Goal: Information Seeking & Learning: Understand process/instructions

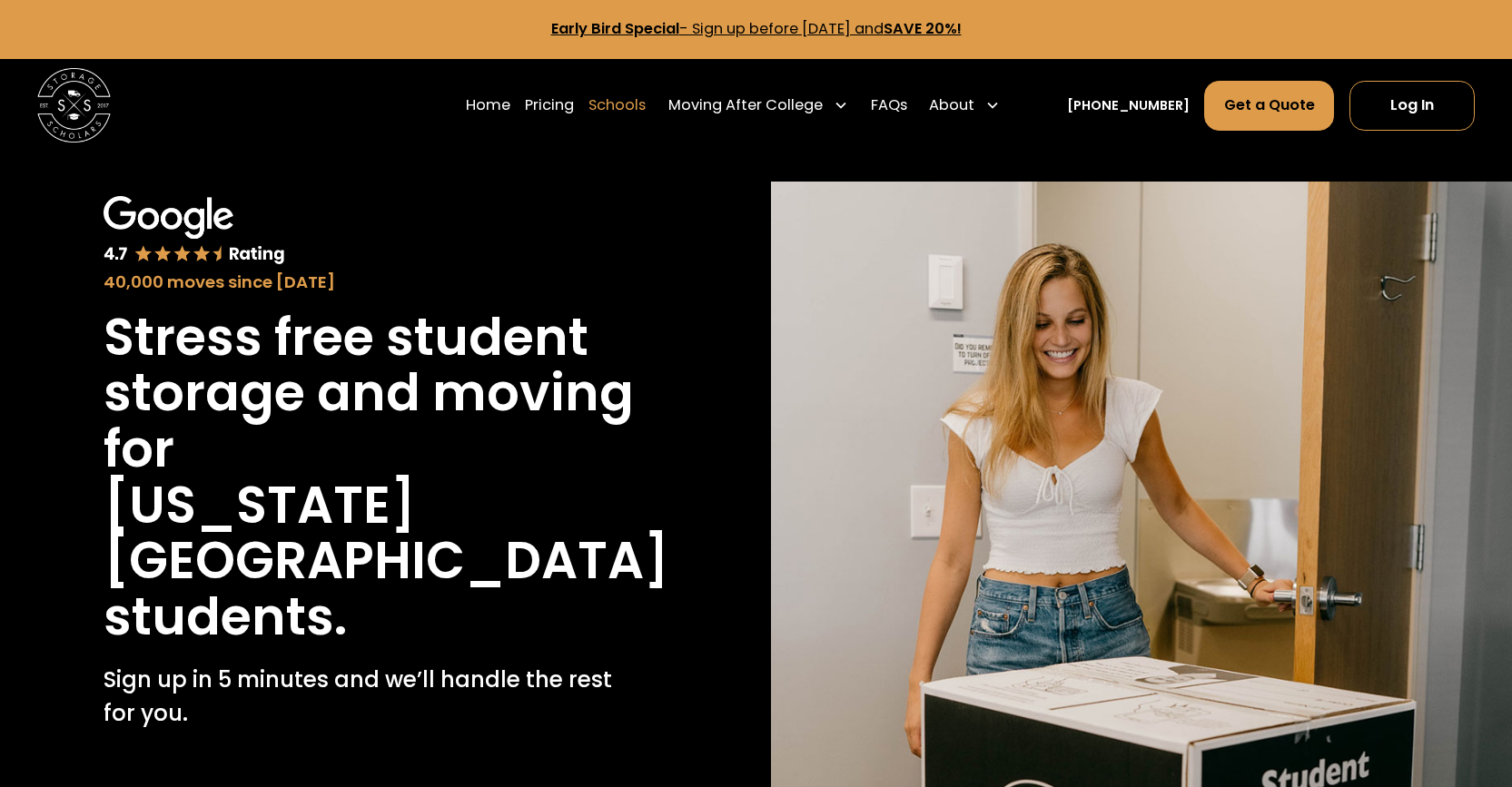
click at [630, 99] on link "Schools" at bounding box center [617, 105] width 57 height 52
click at [907, 96] on link "FAQs" at bounding box center [889, 105] width 36 height 52
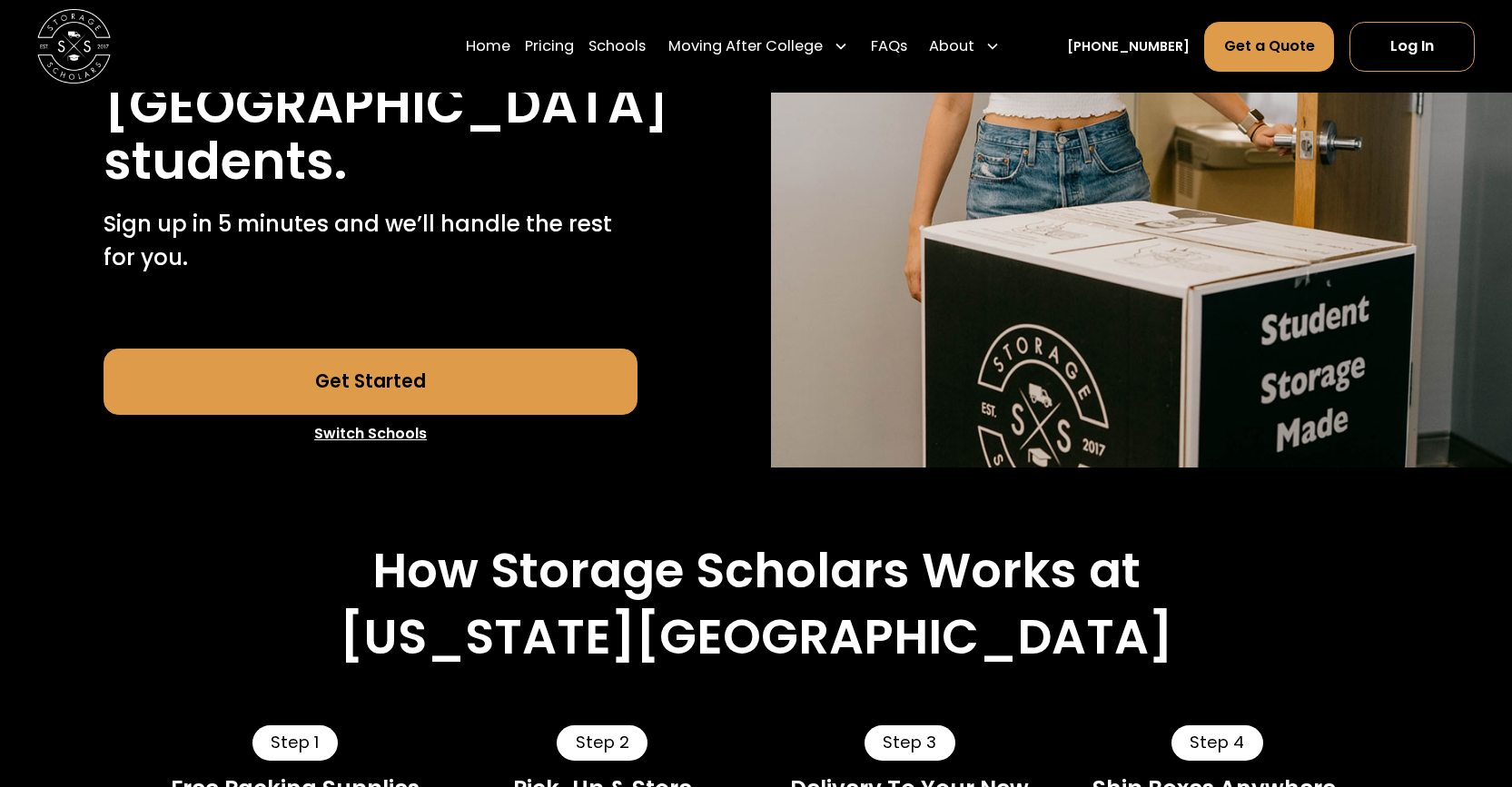
scroll to position [454, 0]
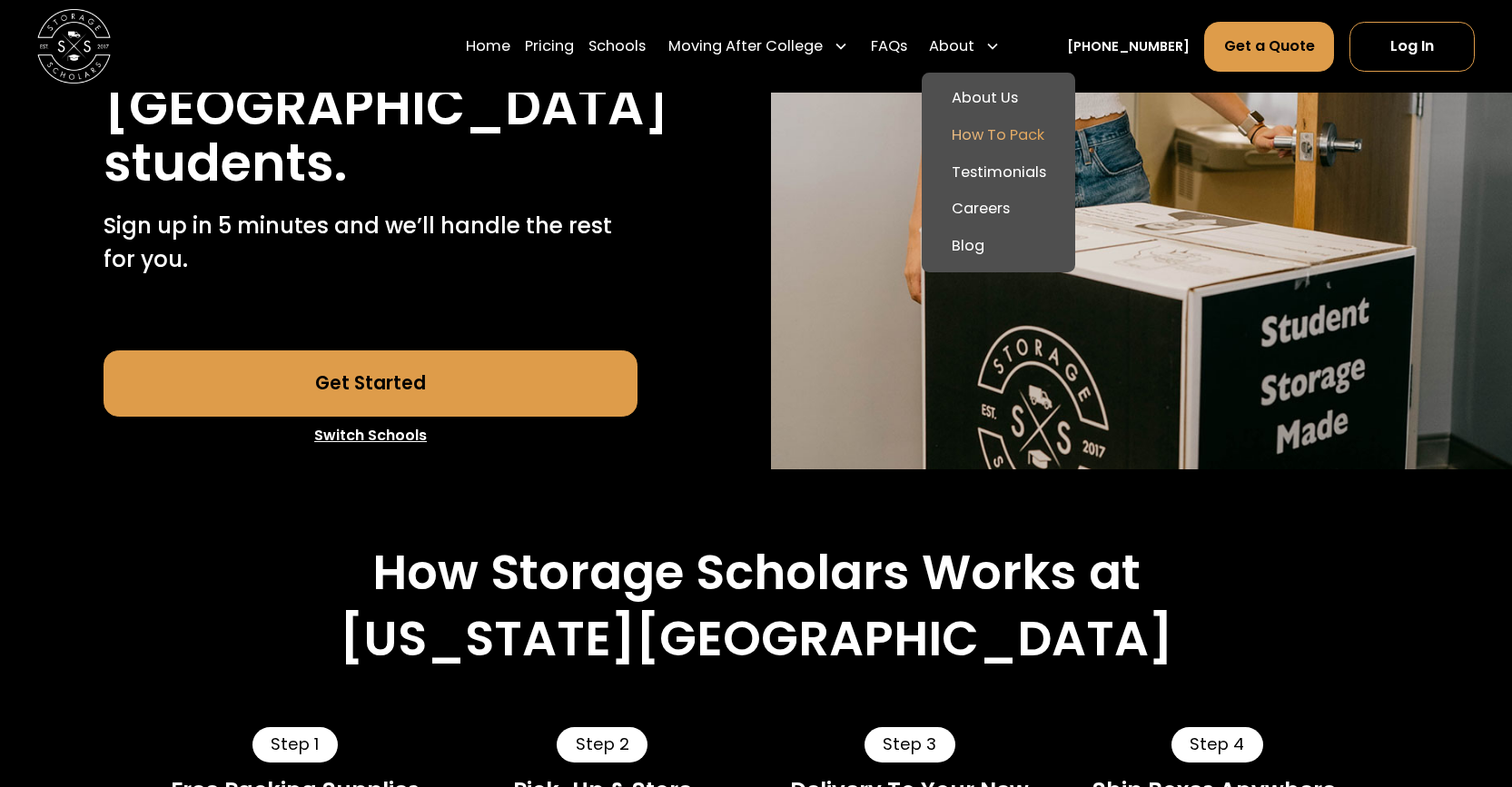
click at [1003, 142] on link "How To Pack" at bounding box center [998, 134] width 139 height 37
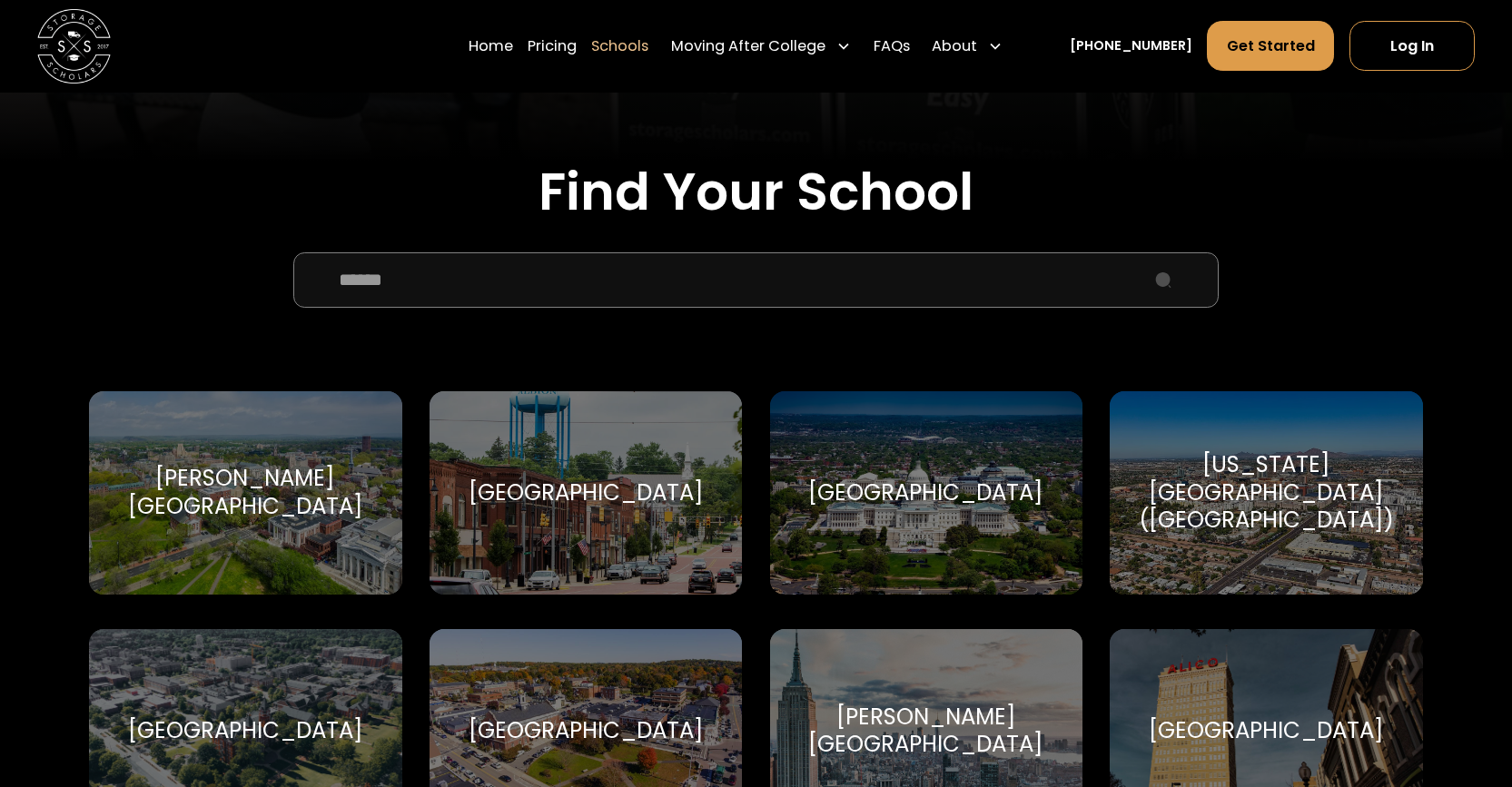
scroll to position [545, 0]
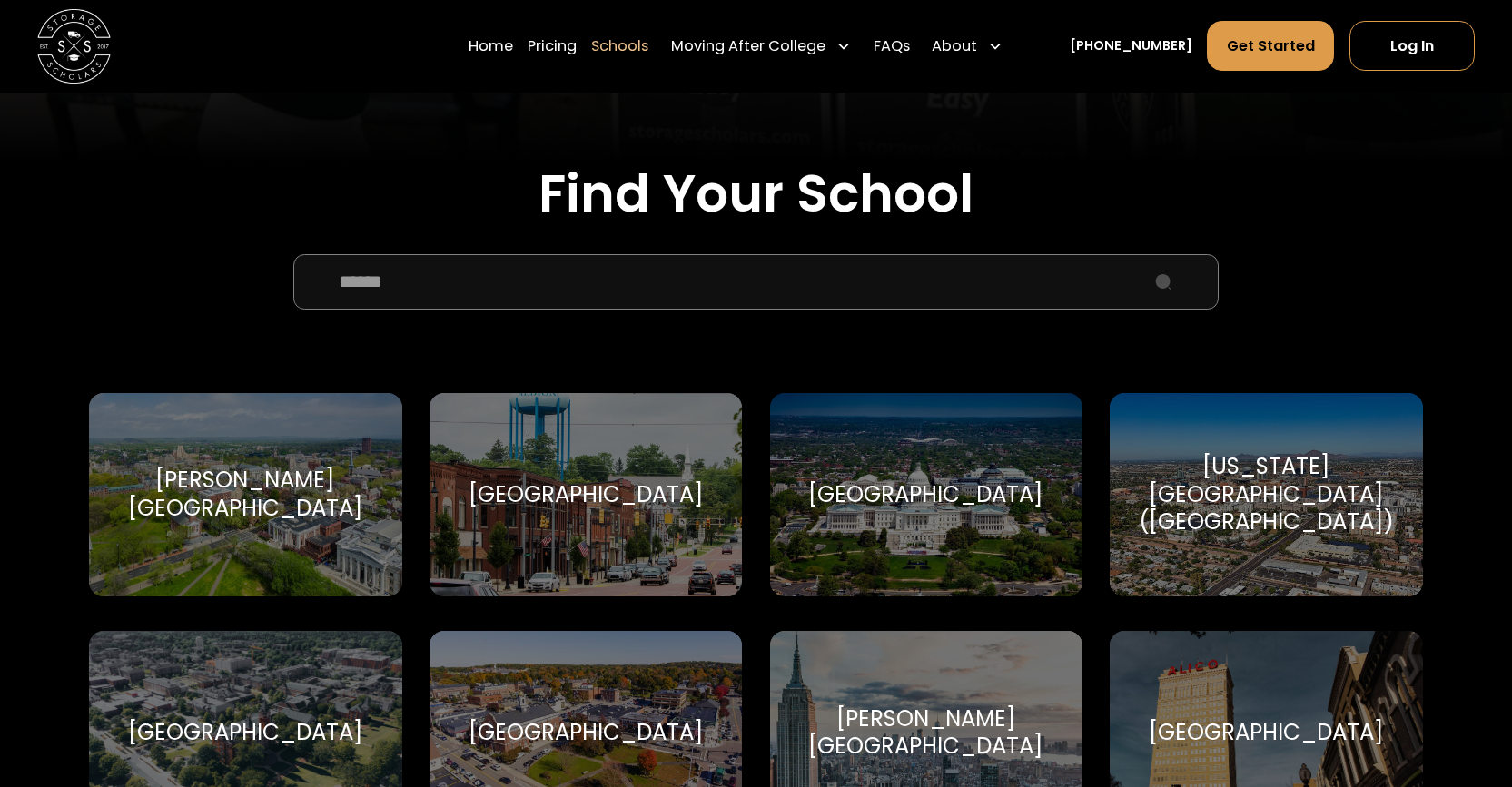
click at [592, 278] on input "School Select Form" at bounding box center [756, 282] width 926 height 56
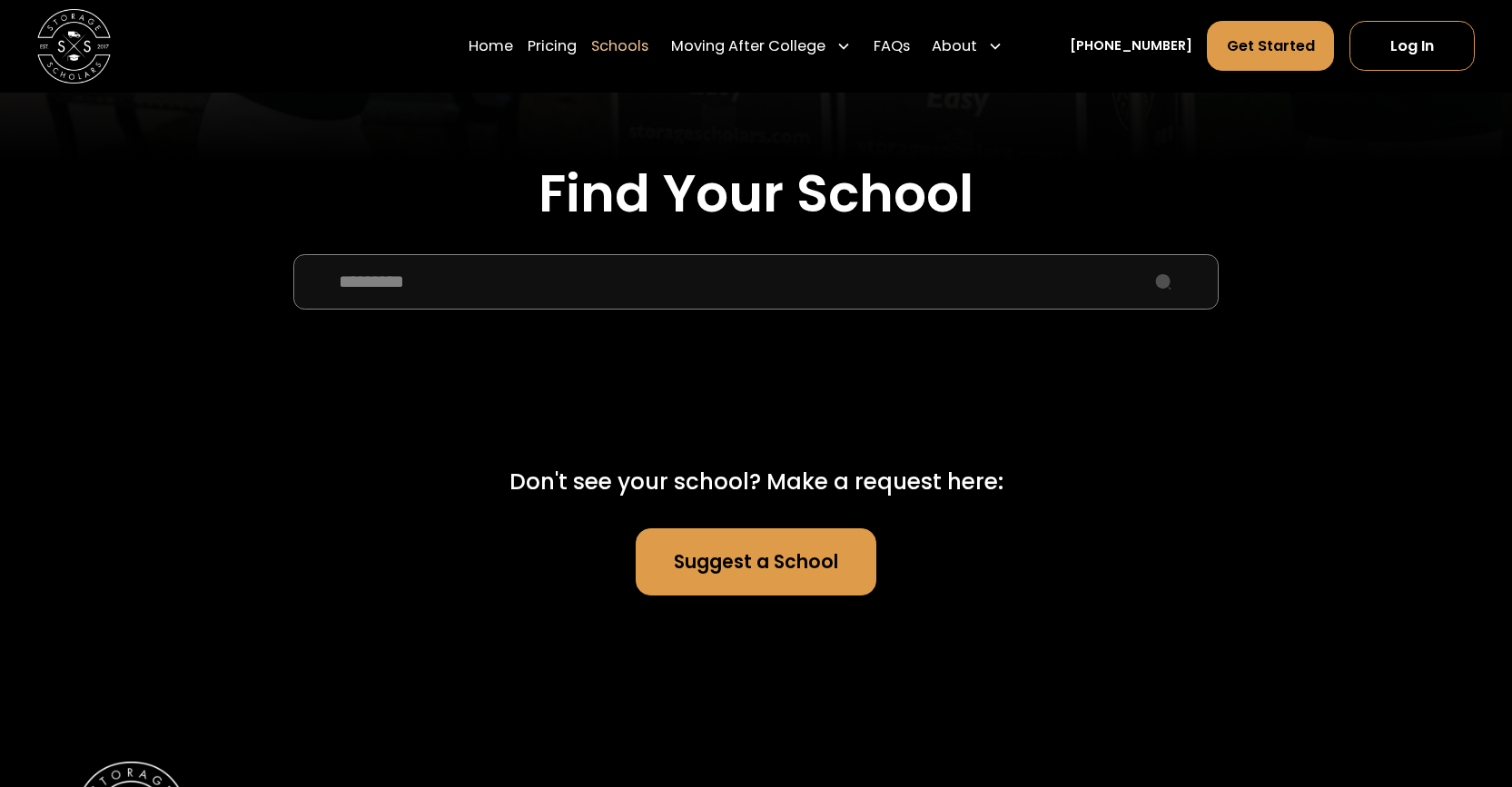
click at [426, 282] on input "********" at bounding box center [756, 282] width 926 height 56
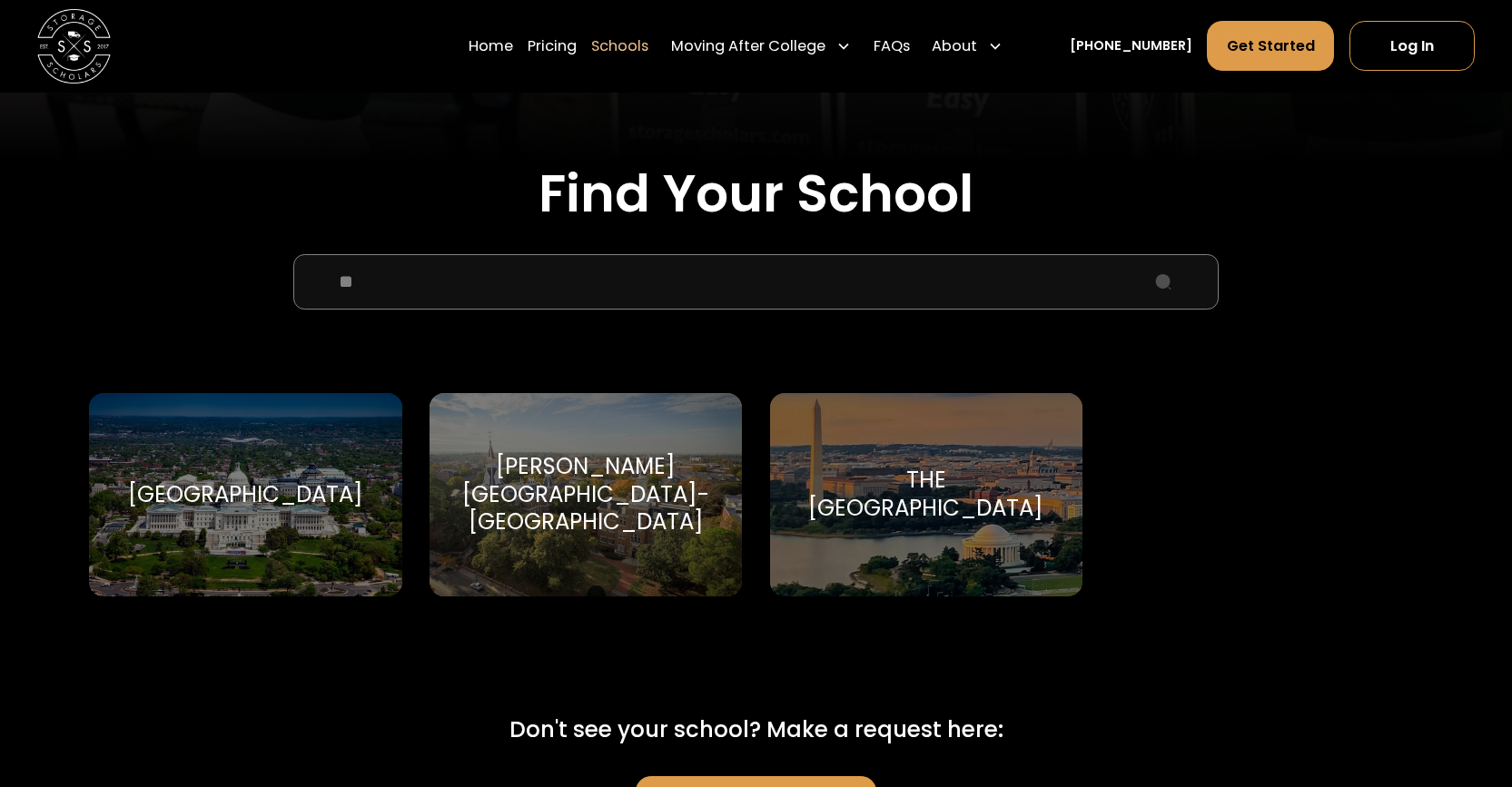
type input "*"
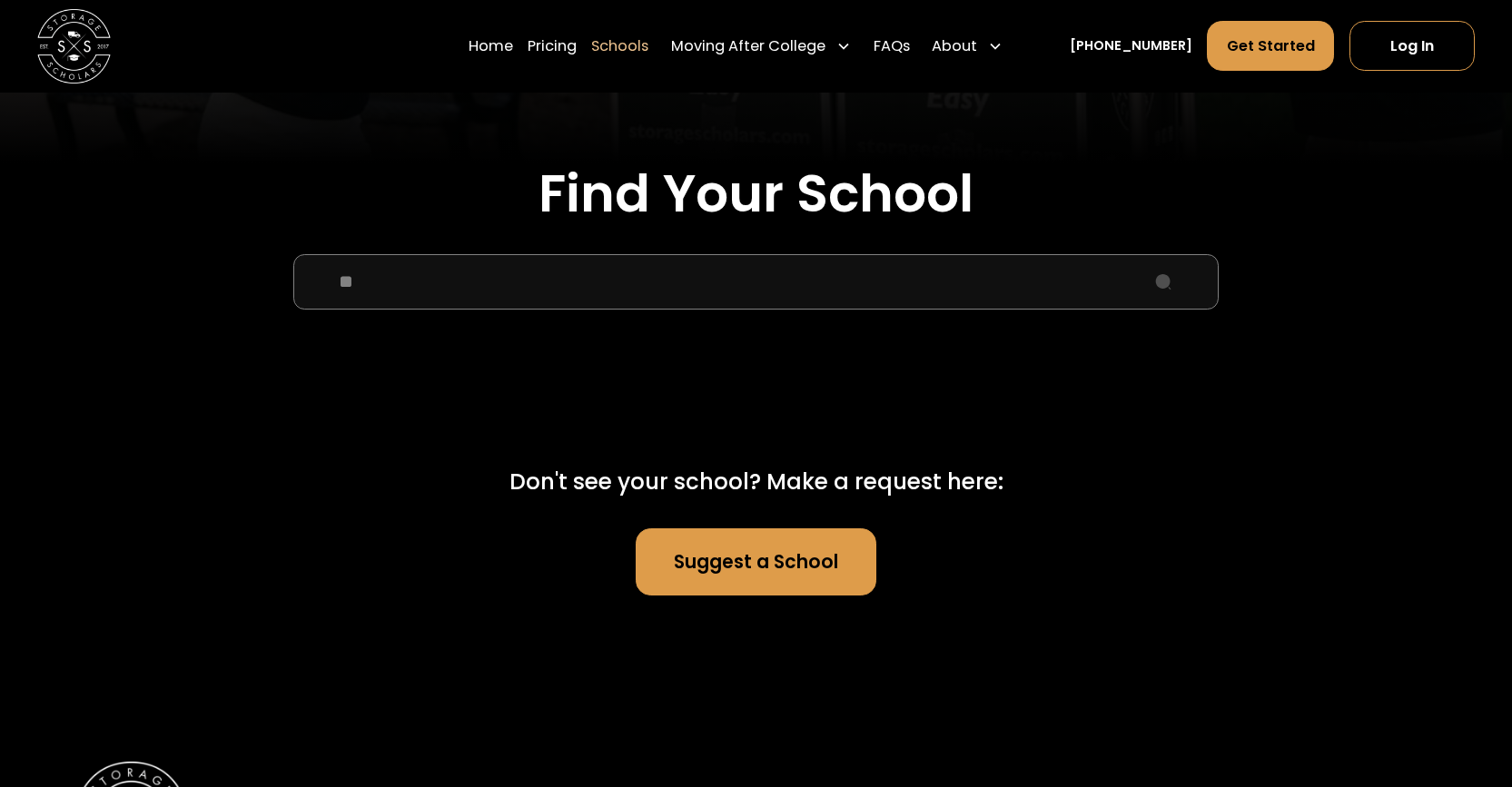
type input "*"
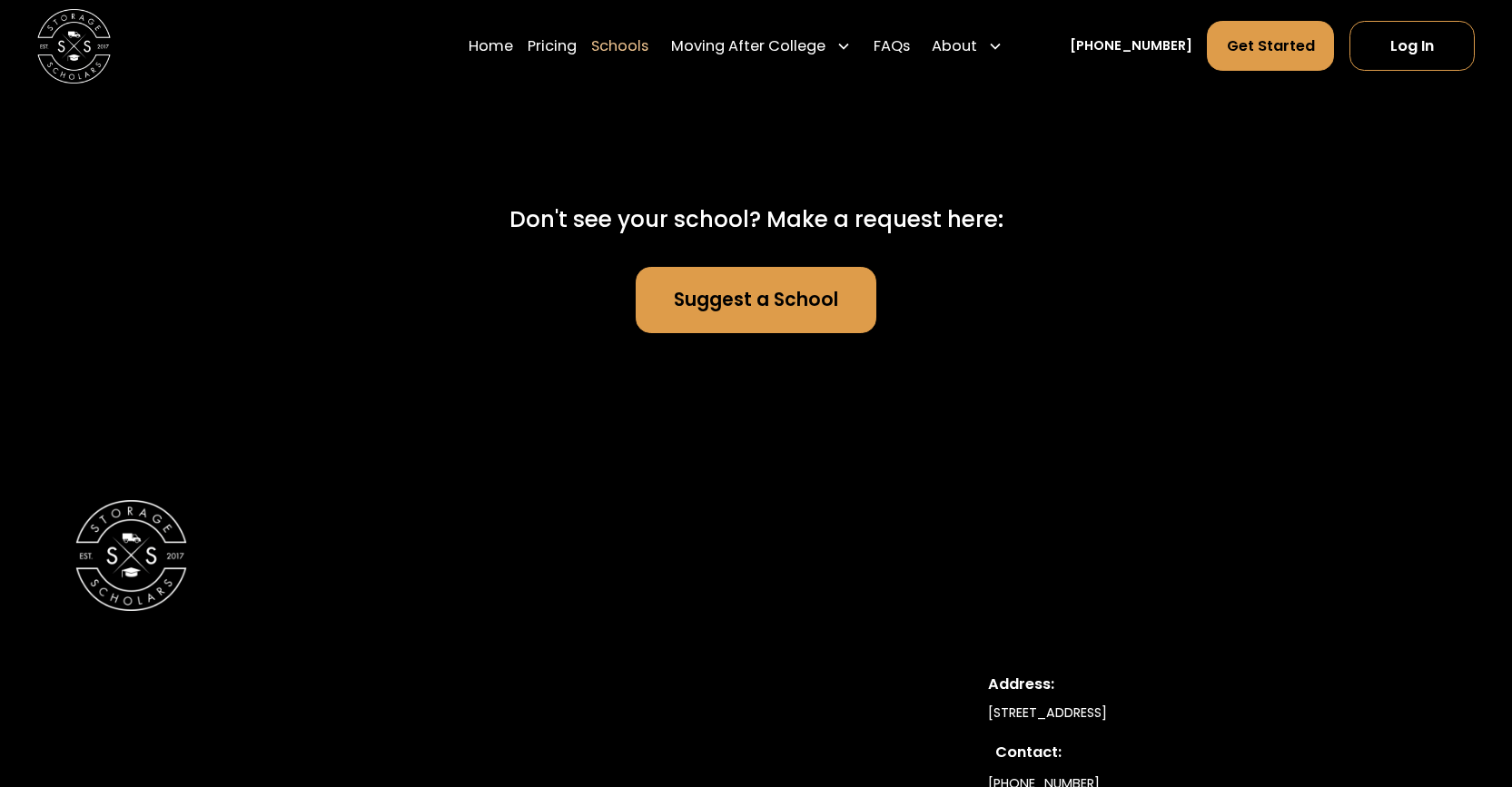
scroll to position [12077, 0]
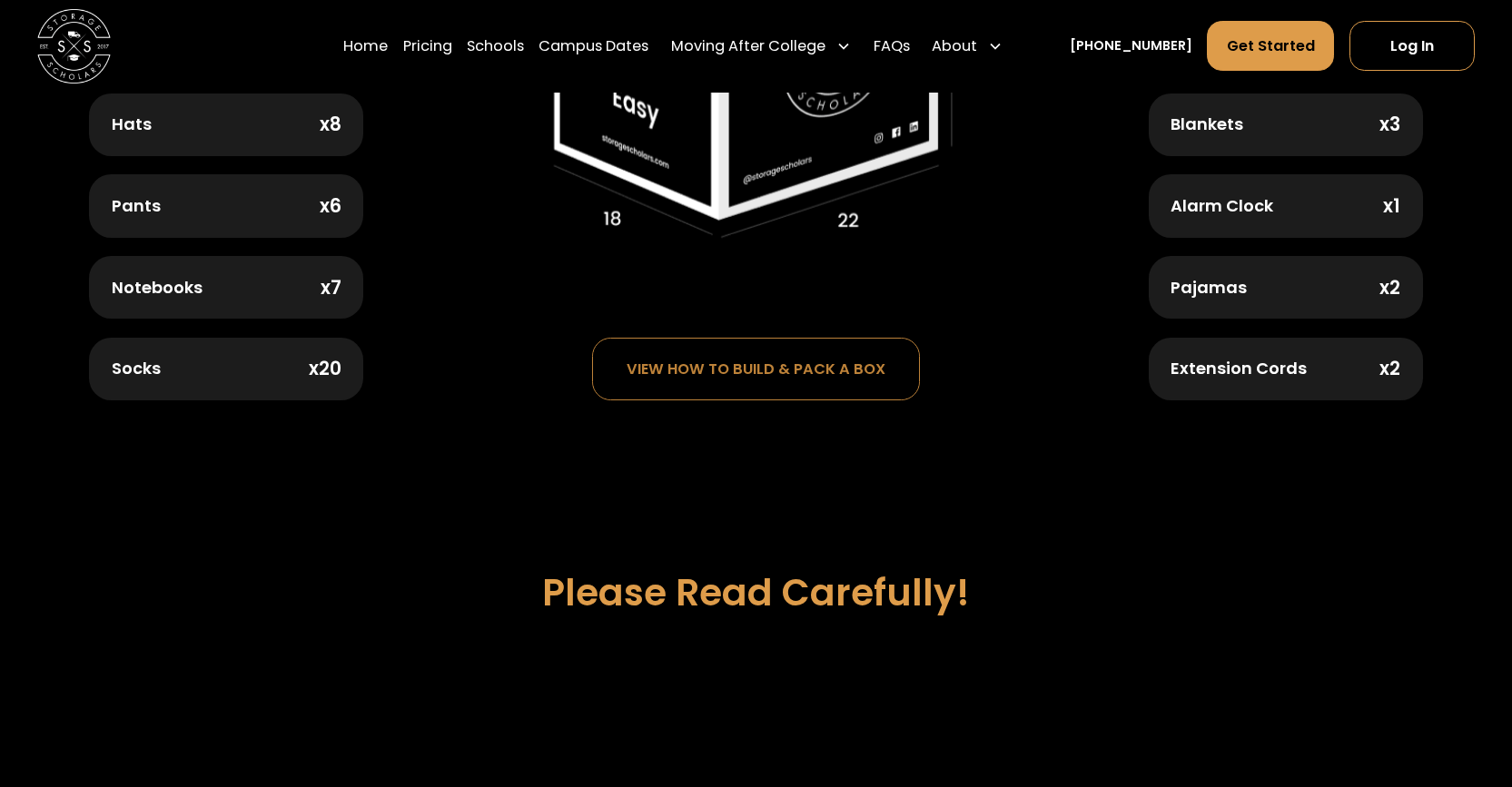
scroll to position [1544, 0]
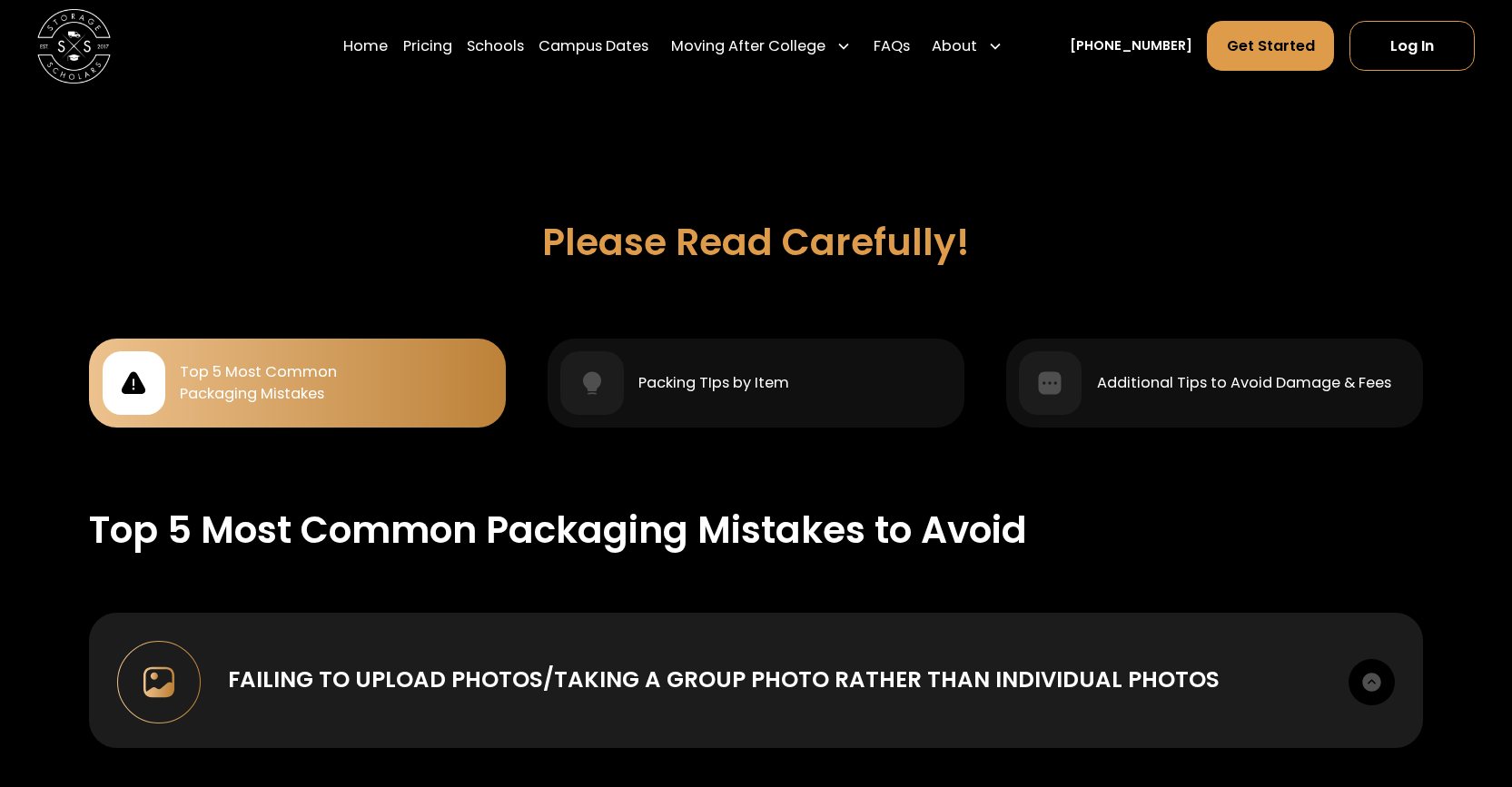
click at [223, 361] on div "Top 5 Most Common Packaging Mistakes" at bounding box center [258, 383] width 157 height 44
click at [284, 385] on div "Top 5 Most Common Packaging Mistakes" at bounding box center [258, 383] width 157 height 44
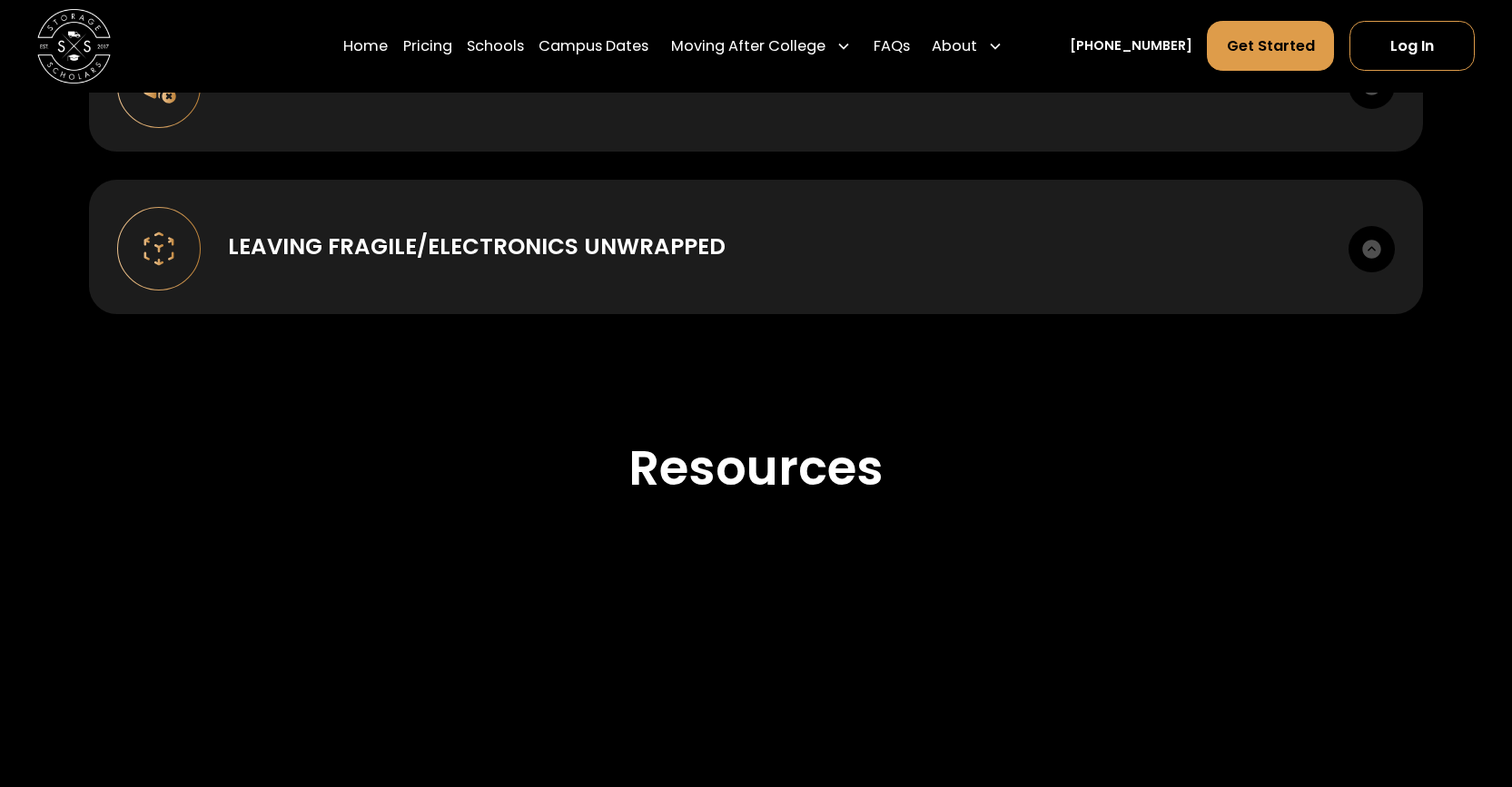
scroll to position [2633, 0]
